Goal: Information Seeking & Learning: Check status

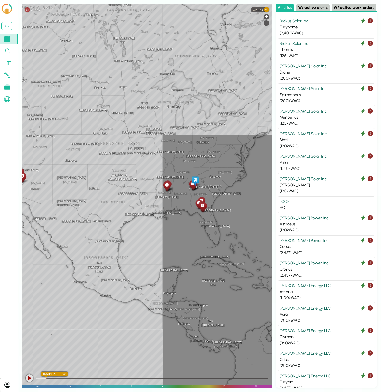
drag, startPoint x: 206, startPoint y: 146, endPoint x: 147, endPoint y: 138, distance: 59.5
click at [147, 139] on div "[GEOGRAPHIC_DATA] [GEOGRAPHIC_DATA] [GEOGRAPHIC_DATA] [US_STATE] [US_STATE] [GE…" at bounding box center [146, 196] width 249 height 384
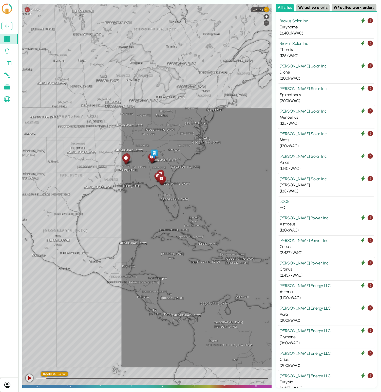
drag, startPoint x: 179, startPoint y: 171, endPoint x: 138, endPoint y: 144, distance: 48.8
click at [138, 144] on div "[GEOGRAPHIC_DATA] [GEOGRAPHIC_DATA] [GEOGRAPHIC_DATA] [US_STATE] [US_STATE] [GE…" at bounding box center [146, 196] width 249 height 384
click at [159, 88] on div "[GEOGRAPHIC_DATA] [GEOGRAPHIC_DATA] [GEOGRAPHIC_DATA] [US_STATE] [US_STATE] [GE…" at bounding box center [146, 196] width 249 height 384
click at [9, 55] on link at bounding box center [9, 51] width 18 height 10
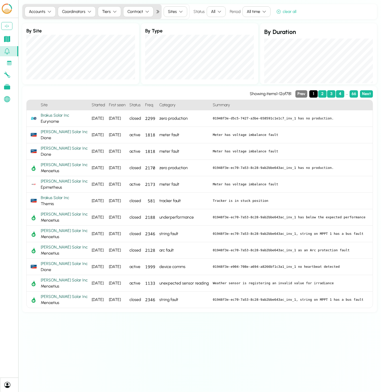
click at [8, 38] on icon at bounding box center [7, 39] width 6 height 6
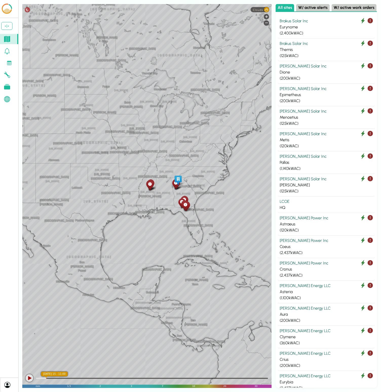
drag, startPoint x: 222, startPoint y: 152, endPoint x: 152, endPoint y: 144, distance: 70.1
click at [152, 144] on div "[GEOGRAPHIC_DATA] [GEOGRAPHIC_DATA] [GEOGRAPHIC_DATA] [US_STATE] [US_STATE] [GE…" at bounding box center [146, 196] width 249 height 384
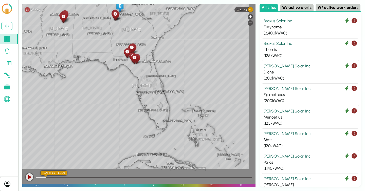
drag, startPoint x: 197, startPoint y: 113, endPoint x: 153, endPoint y: 38, distance: 86.5
click at [153, 38] on div "[GEOGRAPHIC_DATA] [US_STATE] [GEOGRAPHIC_DATA] [GEOGRAPHIC_DATA] [GEOGRAPHIC_DA…" at bounding box center [138, 95] width 233 height 183
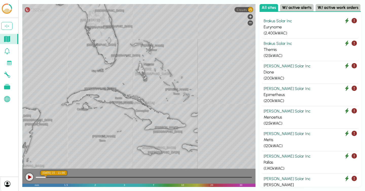
drag, startPoint x: 196, startPoint y: 126, endPoint x: 120, endPoint y: 41, distance: 114.5
click at [120, 41] on div "[GEOGRAPHIC_DATA] [US_STATE] [GEOGRAPHIC_DATA] [GEOGRAPHIC_DATA] [GEOGRAPHIC_DA…" at bounding box center [138, 95] width 233 height 183
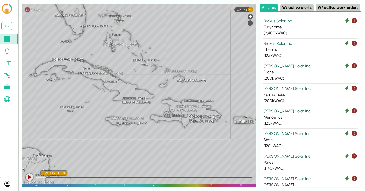
drag, startPoint x: 165, startPoint y: 107, endPoint x: 158, endPoint y: 98, distance: 11.5
click at [158, 98] on div "[GEOGRAPHIC_DATA] [US_STATE] [GEOGRAPHIC_DATA] [GEOGRAPHIC_DATA] [GEOGRAPHIC_DA…" at bounding box center [138, 95] width 233 height 183
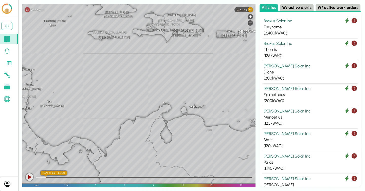
drag, startPoint x: 169, startPoint y: 101, endPoint x: 151, endPoint y: 15, distance: 88.2
click at [151, 15] on div "[GEOGRAPHIC_DATA] [US_STATE] [GEOGRAPHIC_DATA] [GEOGRAPHIC_DATA] [GEOGRAPHIC_DA…" at bounding box center [138, 95] width 233 height 183
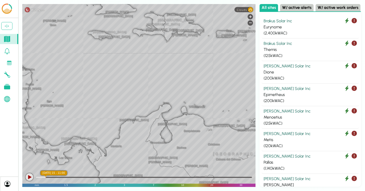
drag, startPoint x: 203, startPoint y: 77, endPoint x: 155, endPoint y: 118, distance: 62.2
click at [155, 118] on div "[GEOGRAPHIC_DATA] [GEOGRAPHIC_DATA] [GEOGRAPHIC_DATA] [GEOGRAPHIC_DATA] [GEOGRA…" at bounding box center [138, 95] width 233 height 183
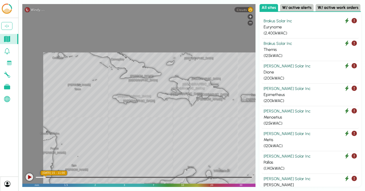
drag, startPoint x: 129, startPoint y: 83, endPoint x: 152, endPoint y: 139, distance: 59.9
click at [154, 141] on div "[GEOGRAPHIC_DATA] [GEOGRAPHIC_DATA] [GEOGRAPHIC_DATA] [GEOGRAPHIC_DATA] [GEOGRA…" at bounding box center [138, 95] width 233 height 183
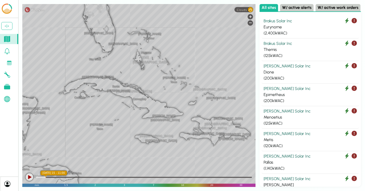
drag, startPoint x: 93, startPoint y: 48, endPoint x: 107, endPoint y: 79, distance: 34.1
click at [107, 79] on div "[GEOGRAPHIC_DATA] [GEOGRAPHIC_DATA] [GEOGRAPHIC_DATA] [GEOGRAPHIC_DATA] [GEOGRA…" at bounding box center [138, 95] width 233 height 183
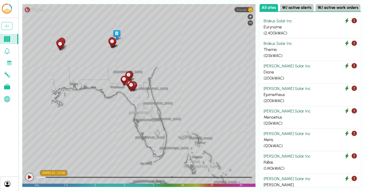
drag, startPoint x: 93, startPoint y: 30, endPoint x: 143, endPoint y: 131, distance: 113.0
click at [143, 131] on div "[GEOGRAPHIC_DATA] [GEOGRAPHIC_DATA] [GEOGRAPHIC_DATA] [GEOGRAPHIC_DATA] [GEOGRA…" at bounding box center [138, 95] width 233 height 183
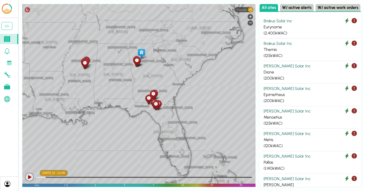
drag, startPoint x: 99, startPoint y: 63, endPoint x: 130, endPoint y: 83, distance: 37.0
click at [130, 83] on div "[GEOGRAPHIC_DATA] [GEOGRAPHIC_DATA] [GEOGRAPHIC_DATA] [GEOGRAPHIC_DATA] [GEOGRA…" at bounding box center [138, 95] width 233 height 183
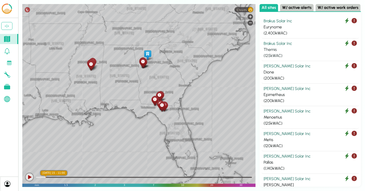
click at [304, 55] on div "( 125 kWAC)" at bounding box center [309, 56] width 93 height 6
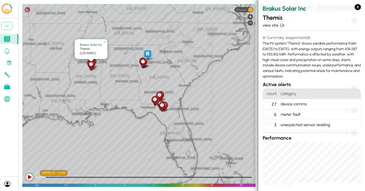
drag, startPoint x: 289, startPoint y: 73, endPoint x: 264, endPoint y: 42, distance: 40.2
click at [264, 42] on div "AI Summary (experimental) The PV system "Themis" shows variable performance fro…" at bounding box center [311, 57] width 98 height 48
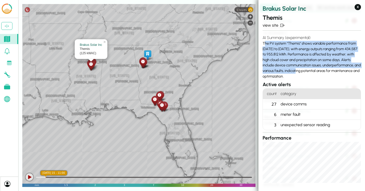
drag, startPoint x: 264, startPoint y: 42, endPoint x: 282, endPoint y: 73, distance: 35.8
click at [282, 73] on div "AI Summary (experimental) The PV system "Themis" shows variable performance fro…" at bounding box center [311, 57] width 98 height 48
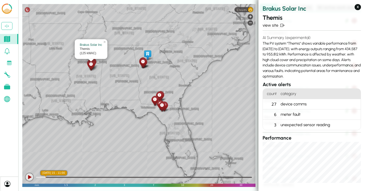
click at [284, 77] on div "AI Summary (experimental) The PV system "Themis" shows variable performance fro…" at bounding box center [311, 57] width 98 height 48
drag, startPoint x: 284, startPoint y: 77, endPoint x: 261, endPoint y: 42, distance: 41.6
click at [261, 42] on section "Brakus Solar Inc Themis view site AI Summary (experimental) The PV system "Them…" at bounding box center [311, 91] width 106 height 183
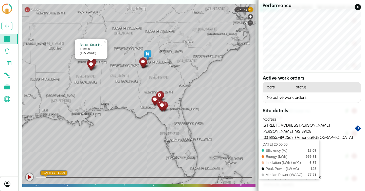
scroll to position [135, 0]
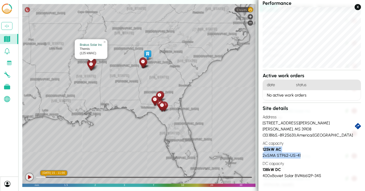
drag, startPoint x: 264, startPoint y: 150, endPoint x: 306, endPoint y: 155, distance: 41.9
click at [306, 155] on div "Site details Address [STREET_ADDRESS][PERSON_NAME][PERSON_NAME] ( 33.18165 , -8…" at bounding box center [311, 142] width 98 height 74
drag, startPoint x: 272, startPoint y: 175, endPoint x: 294, endPoint y: 175, distance: 22.0
click at [281, 175] on div "400 x Boviet Solar BVM6612P-345" at bounding box center [311, 176] width 98 height 6
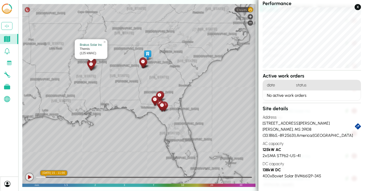
click at [267, 175] on div "400 x Boviet Solar BVM6612P-345" at bounding box center [311, 176] width 98 height 6
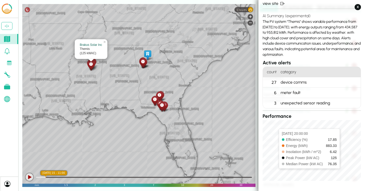
scroll to position [6, 0]
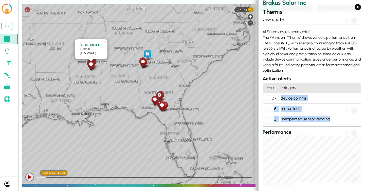
drag, startPoint x: 279, startPoint y: 97, endPoint x: 336, endPoint y: 118, distance: 60.2
click at [336, 118] on ol "count category 27 device comms 6 meter fault 3 unexpected sensor reading" at bounding box center [311, 104] width 98 height 42
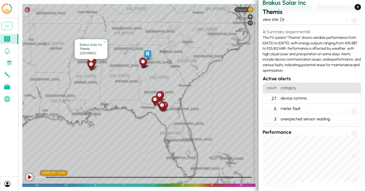
click at [307, 76] on h3 "Active alerts" at bounding box center [311, 78] width 98 height 7
drag, startPoint x: 267, startPoint y: 56, endPoint x: 263, endPoint y: 37, distance: 19.3
click at [263, 37] on div "AI Summary (experimental) The PV system "Themis" shows variable performance fro…" at bounding box center [311, 51] width 98 height 48
click at [274, 19] on link "view site" at bounding box center [311, 19] width 98 height 6
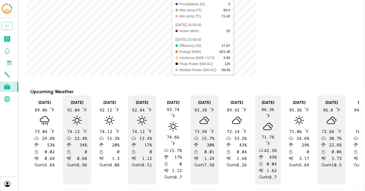
scroll to position [734, 0]
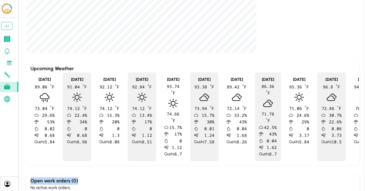
drag, startPoint x: 31, startPoint y: 170, endPoint x: 89, endPoint y: 172, distance: 58.6
click at [89, 177] on h3 "Open work orders ( 0 )" at bounding box center [192, 180] width 324 height 7
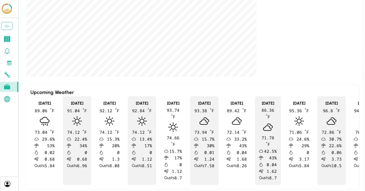
scroll to position [710, 0]
click at [46, 122] on icon at bounding box center [45, 121] width 10 height 9
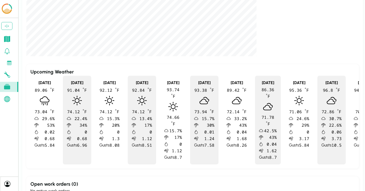
scroll to position [734, 0]
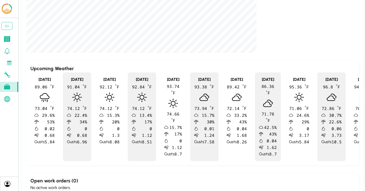
click at [146, 99] on icon at bounding box center [142, 97] width 10 height 10
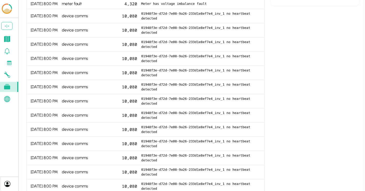
scroll to position [0, 0]
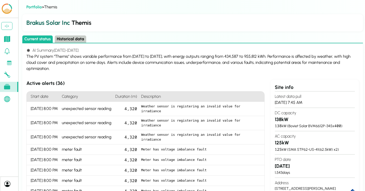
click at [71, 38] on button "Historical data" at bounding box center [70, 38] width 31 height 7
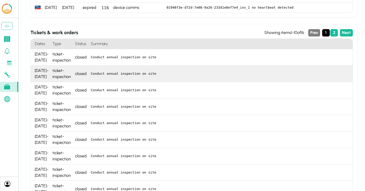
scroll to position [338, 0]
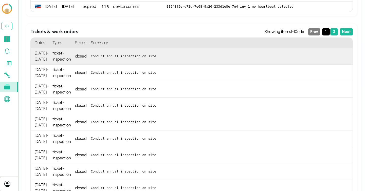
click at [113, 62] on div "Conduct annual inspection on site" at bounding box center [221, 56] width 264 height 16
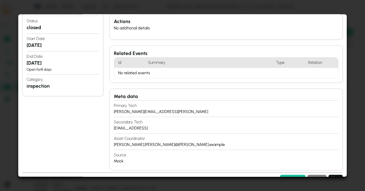
scroll to position [54, 0]
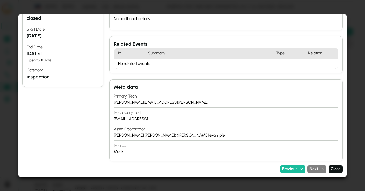
click at [126, 155] on section "Source Mock" at bounding box center [226, 148] width 224 height 16
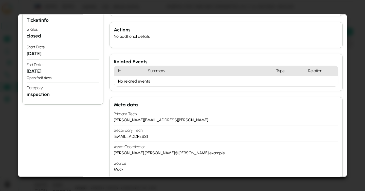
scroll to position [0, 0]
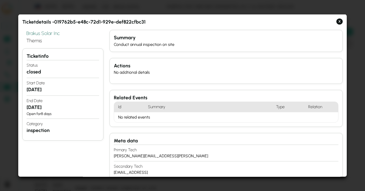
click at [133, 43] on div "Conduct annual inspection on site" at bounding box center [226, 44] width 224 height 6
click at [121, 44] on div "Conduct annual inspection on site" at bounding box center [226, 44] width 224 height 6
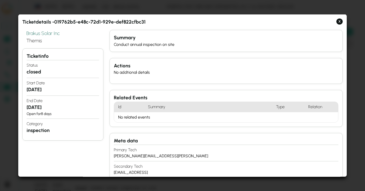
click at [150, 75] on div "Actions No addtional details" at bounding box center [225, 71] width 233 height 26
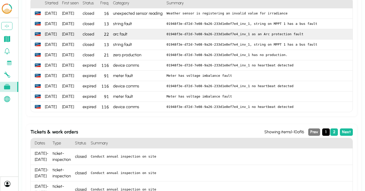
scroll to position [232, 0]
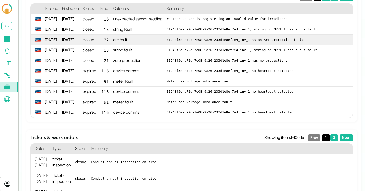
click at [190, 37] on div "01948f3e-d72d-7e08-9a26-233d1e8ef7e4_inv_1 as an Arc protection fault" at bounding box center [258, 40] width 188 height 10
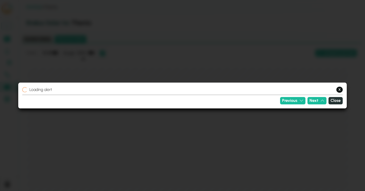
click at [335, 102] on button "Close" at bounding box center [335, 100] width 14 height 7
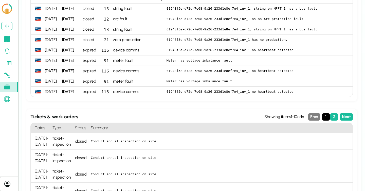
scroll to position [257, 0]
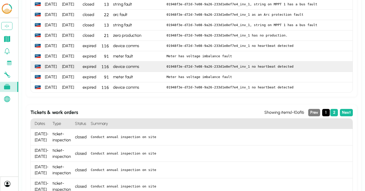
click at [128, 69] on div "device comms" at bounding box center [137, 67] width 53 height 10
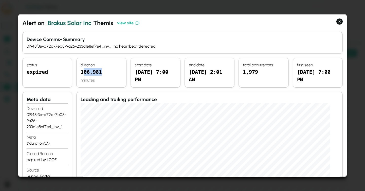
drag, startPoint x: 88, startPoint y: 72, endPoint x: 103, endPoint y: 72, distance: 14.2
click at [103, 72] on div "106,981" at bounding box center [101, 72] width 41 height 9
click at [142, 74] on div "[DATE] 7:00 PM" at bounding box center [155, 75] width 41 height 15
click at [340, 22] on button "X" at bounding box center [339, 21] width 6 height 6
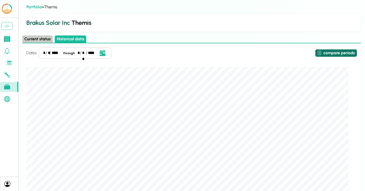
click at [341, 54] on button "compare periods" at bounding box center [336, 52] width 42 height 7
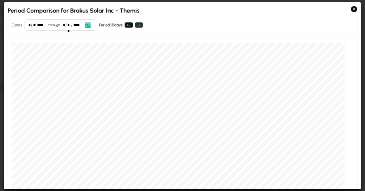
click at [142, 25] on button at bounding box center [139, 24] width 8 height 5
click at [84, 26] on icon "Open date picker" at bounding box center [87, 25] width 6 height 6
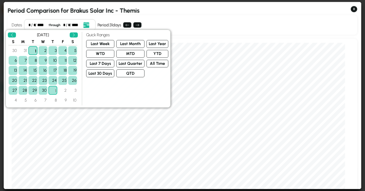
click at [182, 18] on div "Dates * / * / **** through * / * / **** Event Date, [DATE] [DATE] S M T W T F S…" at bounding box center [182, 25] width 349 height 20
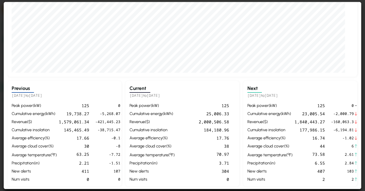
scroll to position [104, 0]
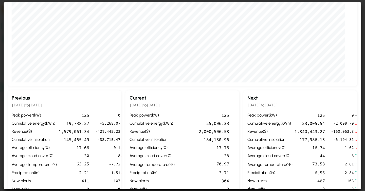
drag, startPoint x: 130, startPoint y: 105, endPoint x: 179, endPoint y: 105, distance: 49.4
click at [179, 105] on h5 "[DATE] to [DATE]" at bounding box center [182, 105] width 106 height 6
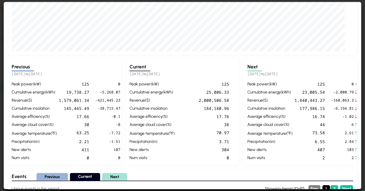
scroll to position [139, 0]
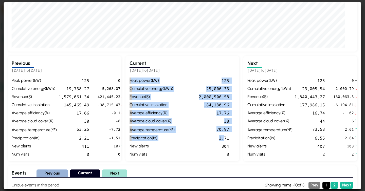
drag, startPoint x: 129, startPoint y: 81, endPoint x: 225, endPoint y: 135, distance: 110.6
click at [243, 135] on div "Current [DATE] to [DATE] peak power ( kW ) 125 cumulative energy ( kWh ) 25,006…" at bounding box center [300, 109] width 114 height 106
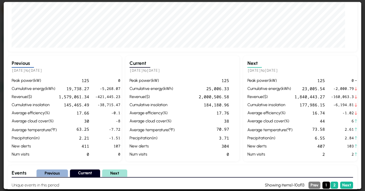
click at [243, 74] on div "Current [DATE] to [DATE] peak power ( kW ) 125 cumulative energy ( kWh ) 25,006…" at bounding box center [300, 109] width 114 height 106
drag, startPoint x: 148, startPoint y: 90, endPoint x: 231, endPoint y: 87, distance: 82.4
click at [231, 87] on div "peak power ( kW ) 125 cumulative energy ( kWh ) 25,006.33 revenue ( $ ) 2,000,5…" at bounding box center [182, 117] width 106 height 80
drag, startPoint x: 142, startPoint y: 98, endPoint x: 236, endPoint y: 98, distance: 94.2
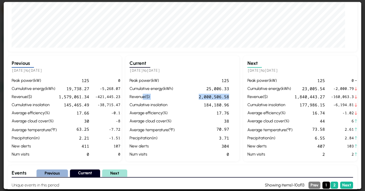
click at [243, 98] on div "Current [DATE] to [DATE] peak power ( kW ) 125 cumulative energy ( kWh ) 25,006…" at bounding box center [300, 109] width 114 height 106
click at [184, 101] on div "peak power ( kW ) 125 cumulative energy ( kWh ) 25,006.33 revenue ( $ ) 2,000,5…" at bounding box center [182, 117] width 106 height 80
drag, startPoint x: 129, startPoint y: 71, endPoint x: 217, endPoint y: 70, distance: 88.2
click at [243, 70] on div "Current [DATE] to [DATE] peak power ( kW ) 125 cumulative energy ( kWh ) 25,006…" at bounding box center [300, 109] width 114 height 106
drag, startPoint x: 72, startPoint y: 71, endPoint x: 7, endPoint y: 71, distance: 64.6
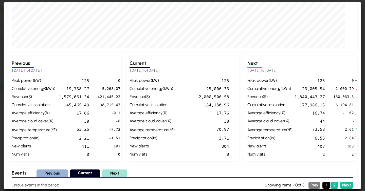
click at [7, 71] on div "Period Comparison for Brakus Solar Inc - Themis Dates * / * / **** through * / …" at bounding box center [182, 95] width 357 height 187
drag, startPoint x: 248, startPoint y: 71, endPoint x: 297, endPoint y: 71, distance: 49.7
click at [297, 71] on h5 "[DATE] to [DATE]" at bounding box center [301, 71] width 106 height 6
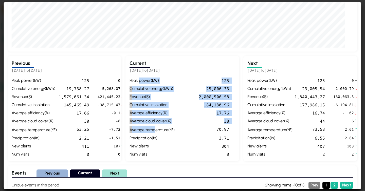
drag, startPoint x: 140, startPoint y: 80, endPoint x: 155, endPoint y: 128, distance: 49.7
click at [155, 128] on div "peak power ( kW ) 125 cumulative energy ( kWh ) 25,006.33 revenue ( $ ) 2,000,5…" at bounding box center [182, 117] width 106 height 80
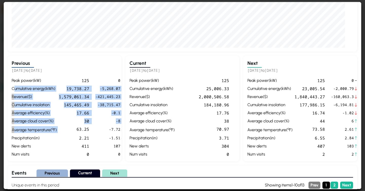
drag, startPoint x: 49, startPoint y: 85, endPoint x: 72, endPoint y: 128, distance: 49.0
click at [72, 128] on div "peak power ( kW ) 125 0 cumulative energy ( kWh ) 19,738.27 -5,268.07 revenue (…" at bounding box center [65, 117] width 106 height 80
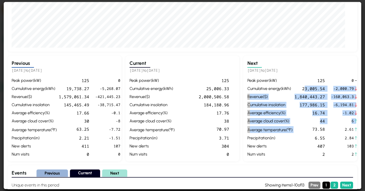
drag, startPoint x: 305, startPoint y: 92, endPoint x: 307, endPoint y: 131, distance: 39.3
click at [307, 131] on div "peak power ( kW ) 125 0 cumulative energy ( kWh ) 23,005.54 -2,000.79 revenue (…" at bounding box center [301, 117] width 106 height 80
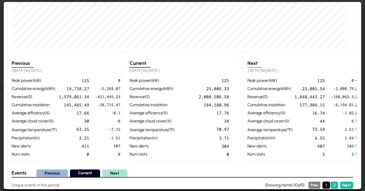
click at [75, 89] on div "19,738.27" at bounding box center [74, 88] width 30 height 6
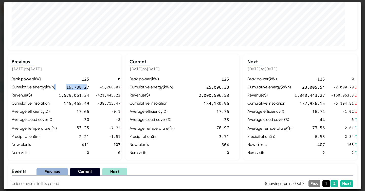
drag, startPoint x: 87, startPoint y: 88, endPoint x: 54, endPoint y: 88, distance: 33.5
click at [54, 88] on div "peak power ( kW ) 125 0 cumulative energy ( kWh ) 19,738.27 -5,268.07 revenue (…" at bounding box center [65, 116] width 106 height 80
click at [23, 70] on span "[DATE]" at bounding box center [19, 68] width 14 height 5
drag, startPoint x: 112, startPoint y: 89, endPoint x: 74, endPoint y: 88, distance: 38.0
click at [77, 88] on div "peak power ( kW ) 125 0 cumulative energy ( kWh ) 19,738.27 -5,268.07 revenue (…" at bounding box center [65, 116] width 106 height 80
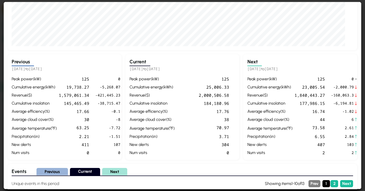
click at [74, 88] on div "19,738.27" at bounding box center [74, 87] width 30 height 6
click at [74, 97] on div "1,579,061.34" at bounding box center [74, 95] width 30 height 6
drag, startPoint x: 96, startPoint y: 96, endPoint x: 113, endPoint y: 96, distance: 18.0
click at [113, 96] on span "-421,445.23" at bounding box center [107, 95] width 25 height 6
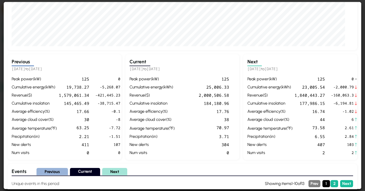
click at [106, 105] on span "-38,715.47" at bounding box center [107, 103] width 25 height 6
click at [214, 100] on div "184,180.96" at bounding box center [203, 103] width 52 height 6
click at [111, 136] on span "-1.51" at bounding box center [107, 137] width 25 height 6
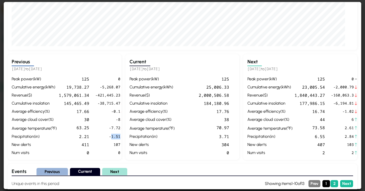
click at [111, 136] on span "-1.51" at bounding box center [107, 137] width 25 height 6
click at [220, 136] on div "3.71" at bounding box center [203, 136] width 52 height 6
click at [108, 102] on span "-38,715.47" at bounding box center [107, 103] width 25 height 6
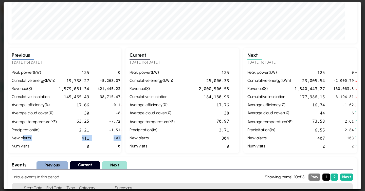
scroll to position [0, 2]
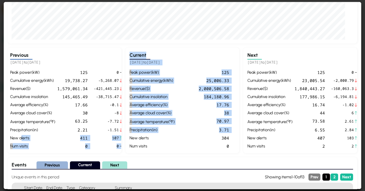
drag, startPoint x: 22, startPoint y: 136, endPoint x: 123, endPoint y: 139, distance: 101.4
click at [123, 139] on div "Previous [DATE] to [DATE] peak power ( kW ) 125 0 cumulative energy ( kWh ) 19,…" at bounding box center [182, 101] width 349 height 106
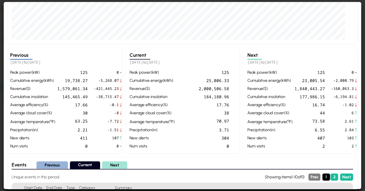
click at [110, 139] on span "107" at bounding box center [106, 138] width 25 height 6
drag, startPoint x: 13, startPoint y: 147, endPoint x: 31, endPoint y: 146, distance: 18.8
click at [31, 146] on div "num visits" at bounding box center [32, 146] width 45 height 6
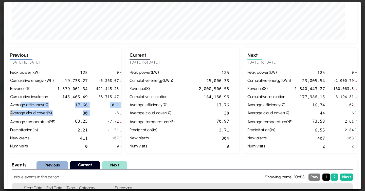
drag, startPoint x: 21, startPoint y: 106, endPoint x: 92, endPoint y: 110, distance: 71.3
click at [92, 110] on div "peak power ( kW ) 125 0 cumulative energy ( kWh ) 19,738.27 -5,268.07 revenue (…" at bounding box center [63, 109] width 106 height 80
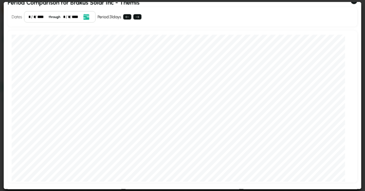
scroll to position [0, 0]
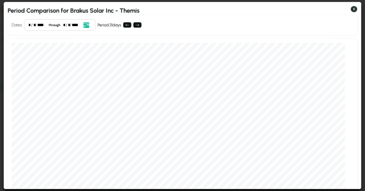
click at [353, 10] on button "X" at bounding box center [354, 9] width 6 height 6
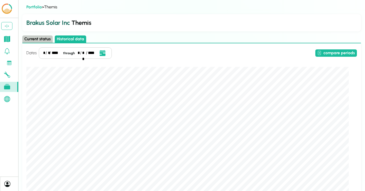
click at [7, 50] on icon at bounding box center [7, 51] width 6 height 6
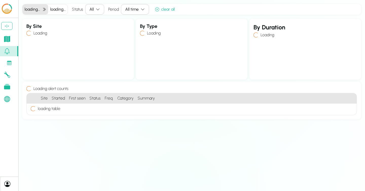
click at [7, 77] on icon at bounding box center [7, 75] width 6 height 6
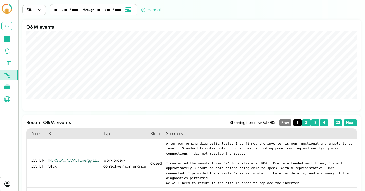
click at [7, 51] on icon at bounding box center [7, 51] width 6 height 6
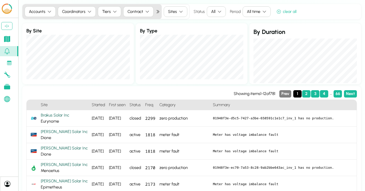
click at [8, 40] on icon at bounding box center [7, 39] width 6 height 6
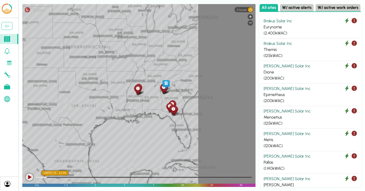
drag, startPoint x: 216, startPoint y: 91, endPoint x: 138, endPoint y: 89, distance: 78.3
click at [138, 89] on div "[GEOGRAPHIC_DATA] [GEOGRAPHIC_DATA] [GEOGRAPHIC_DATA] [US_STATE] [US_STATE] [GE…" at bounding box center [138, 95] width 233 height 183
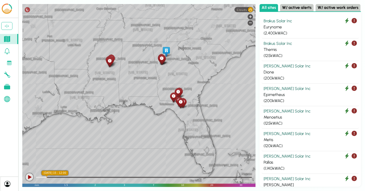
drag, startPoint x: 151, startPoint y: 93, endPoint x: 147, endPoint y: 102, distance: 10.1
click at [147, 102] on div "[GEOGRAPHIC_DATA] [US_STATE] [GEOGRAPHIC_DATA] [GEOGRAPHIC_DATA] [GEOGRAPHIC_DA…" at bounding box center [138, 95] width 233 height 183
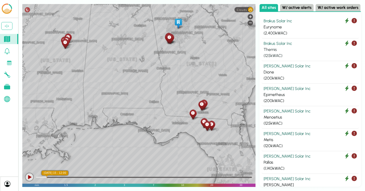
click at [291, 45] on div "Brakus Solar Inc" at bounding box center [309, 44] width 93 height 6
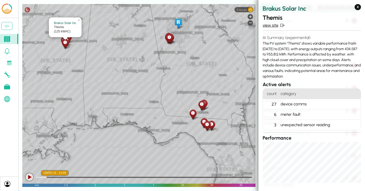
click at [272, 26] on link "view site" at bounding box center [311, 25] width 98 height 6
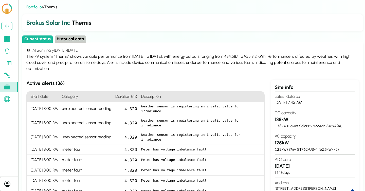
click at [67, 35] on button "Historical data" at bounding box center [70, 38] width 31 height 7
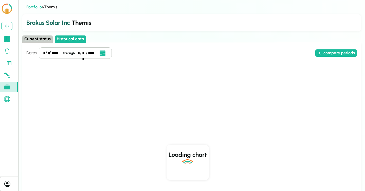
click at [341, 57] on div "Dates * / * / **** through * / ** / **** Event Date, [DATE] [DATE] S M T W T F …" at bounding box center [191, 52] width 330 height 11
click at [340, 51] on button "compare periods" at bounding box center [336, 52] width 42 height 7
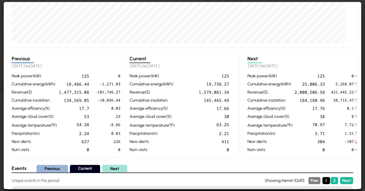
scroll to position [149, 0]
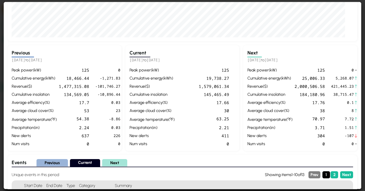
drag, startPoint x: 131, startPoint y: 60, endPoint x: 180, endPoint y: 60, distance: 48.9
click at [180, 60] on h5 "[DATE] to [DATE]" at bounding box center [182, 60] width 106 height 6
click at [180, 70] on div "125" at bounding box center [203, 70] width 52 height 6
drag, startPoint x: 197, startPoint y: 86, endPoint x: 231, endPoint y: 85, distance: 34.2
click at [231, 85] on div "peak power ( kW ) 125 cumulative energy ( kWh ) 19,738.27 revenue ( $ ) 1,579,0…" at bounding box center [182, 107] width 106 height 80
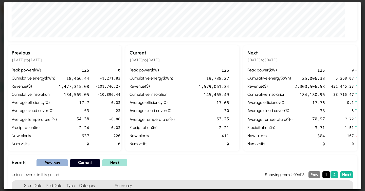
click at [198, 98] on div "peak power ( kW ) 125 cumulative energy ( kWh ) 19,738.27 revenue ( $ ) 1,579,0…" at bounding box center [182, 107] width 106 height 80
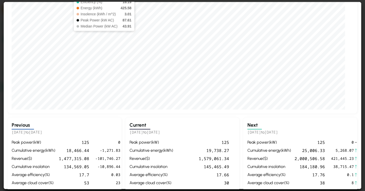
scroll to position [85, 0]
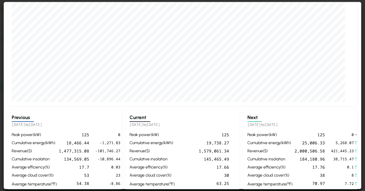
drag, startPoint x: 321, startPoint y: 116, endPoint x: 321, endPoint y: 122, distance: 6.1
click at [321, 116] on div "Next [DATE] to [DATE] peak power ( kW ) 125 0 cumulative energy ( kWh ) 25,006.…" at bounding box center [300, 163] width 114 height 106
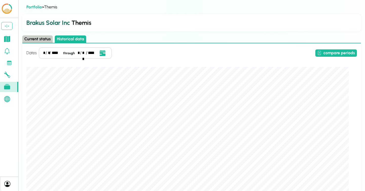
click at [8, 38] on icon at bounding box center [7, 39] width 6 height 6
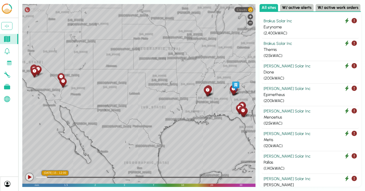
click at [293, 9] on button "W/ active alerts" at bounding box center [296, 7] width 33 height 7
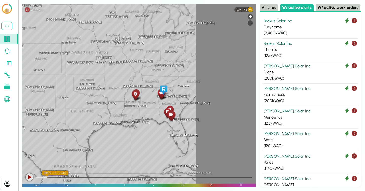
drag, startPoint x: 205, startPoint y: 69, endPoint x: 126, endPoint y: 74, distance: 79.2
click at [126, 74] on div "[GEOGRAPHIC_DATA] [GEOGRAPHIC_DATA] [GEOGRAPHIC_DATA] [US_STATE] [US_STATE] [GE…" at bounding box center [138, 95] width 233 height 183
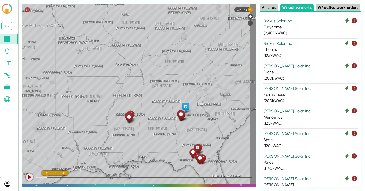
drag, startPoint x: 162, startPoint y: 109, endPoint x: 128, endPoint y: 74, distance: 48.0
click at [128, 74] on div "[GEOGRAPHIC_DATA] [US_STATE][GEOGRAPHIC_DATA] [GEOGRAPHIC_DATA] [GEOGRAPHIC_DAT…" at bounding box center [138, 95] width 233 height 183
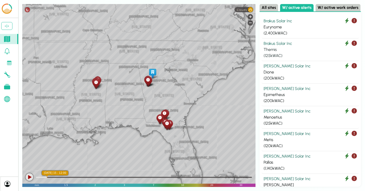
click at [289, 43] on div "Brakus Solar Inc" at bounding box center [309, 44] width 93 height 6
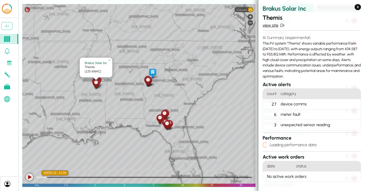
click at [271, 25] on link "view site" at bounding box center [311, 25] width 98 height 6
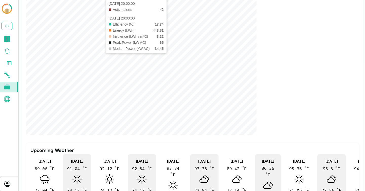
scroll to position [639, 0]
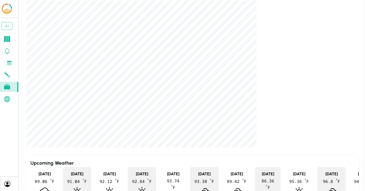
click at [11, 34] on section at bounding box center [9, 104] width 18 height 145
click at [10, 36] on link at bounding box center [9, 39] width 18 height 10
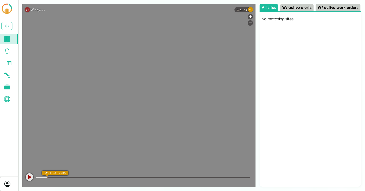
click at [295, 6] on button "W/ active alerts" at bounding box center [296, 7] width 33 height 7
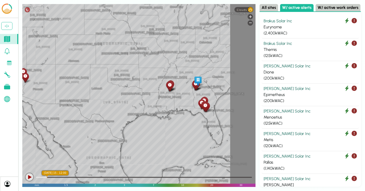
drag, startPoint x: 221, startPoint y: 80, endPoint x: 178, endPoint y: 74, distance: 42.7
click at [179, 74] on div "[GEOGRAPHIC_DATA] [GEOGRAPHIC_DATA] [GEOGRAPHIC_DATA] [US_STATE] [US_STATE] [GE…" at bounding box center [138, 95] width 233 height 183
